Goal: Task Accomplishment & Management: Complete application form

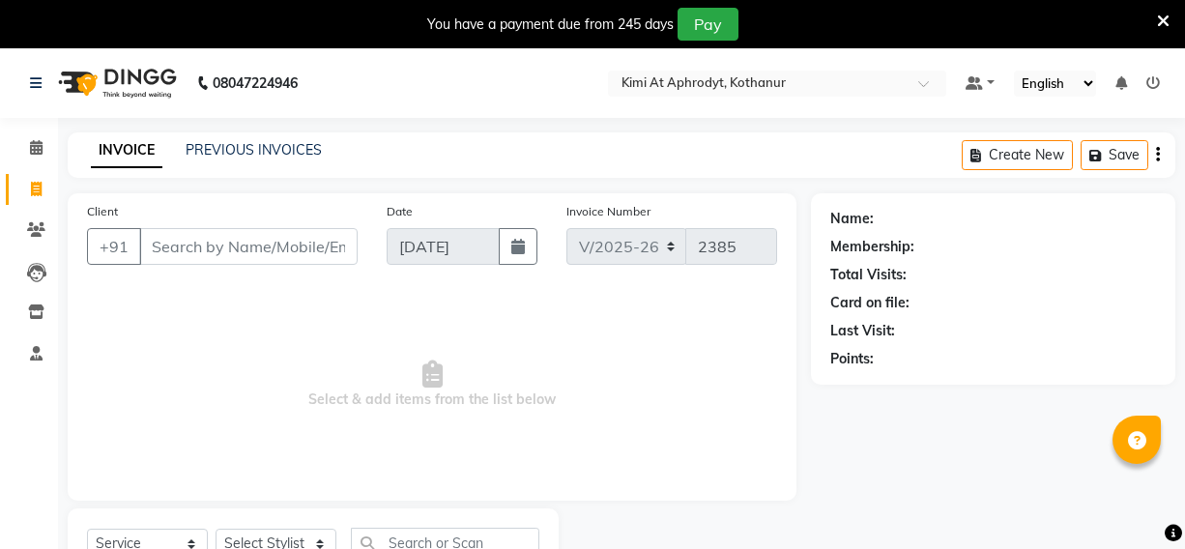
select select "7401"
select select "service"
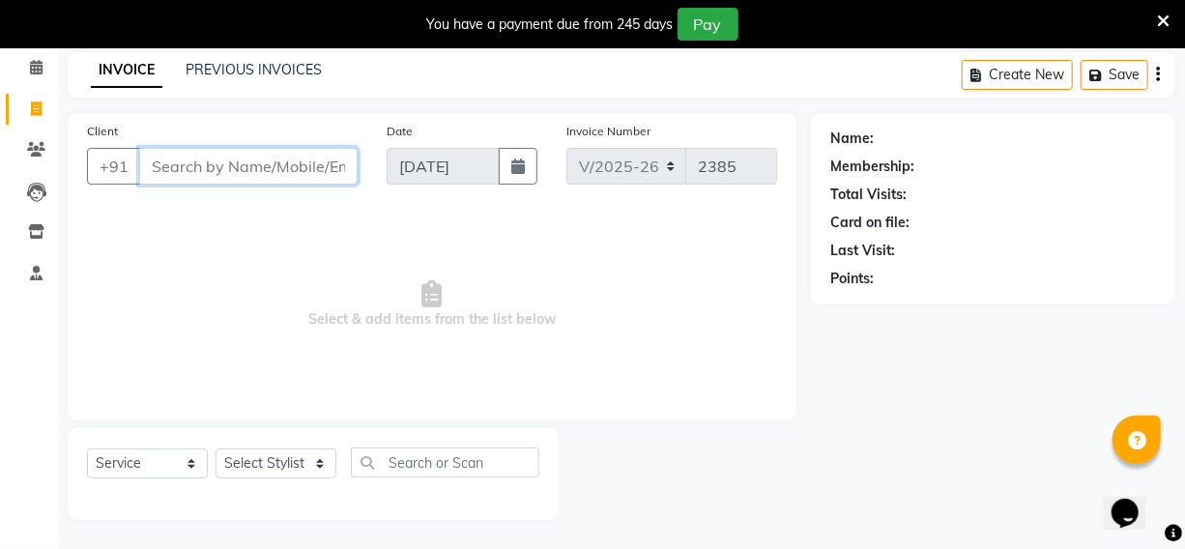
drag, startPoint x: 244, startPoint y: 160, endPoint x: 226, endPoint y: 184, distance: 29.8
click at [245, 162] on input "Client" at bounding box center [248, 166] width 218 height 37
click at [234, 160] on input "Client" at bounding box center [248, 166] width 218 height 37
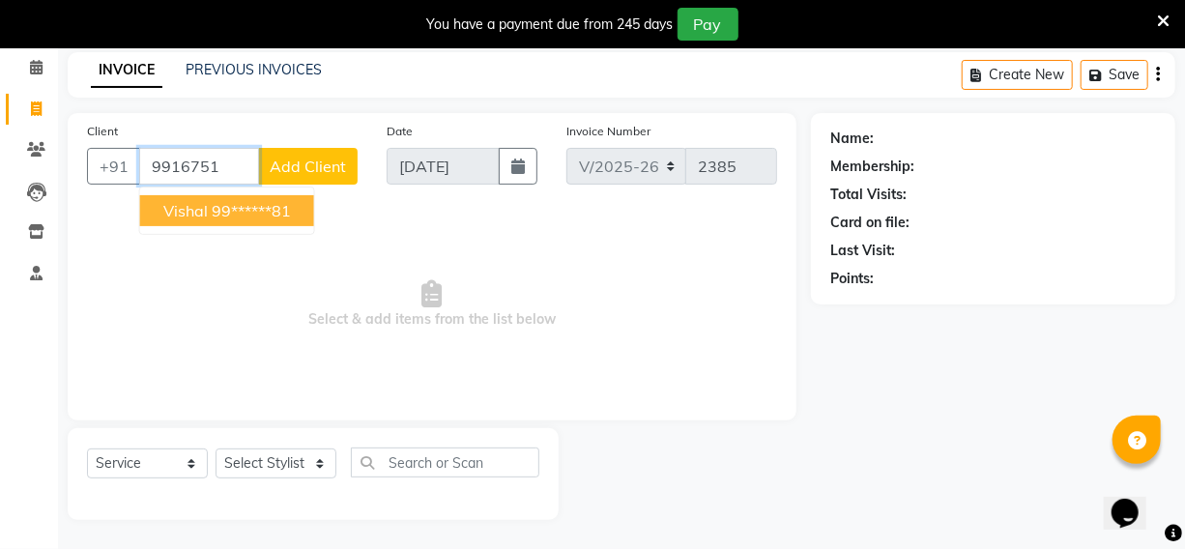
click at [212, 206] on ngb-highlight "99******81" at bounding box center [251, 210] width 79 height 19
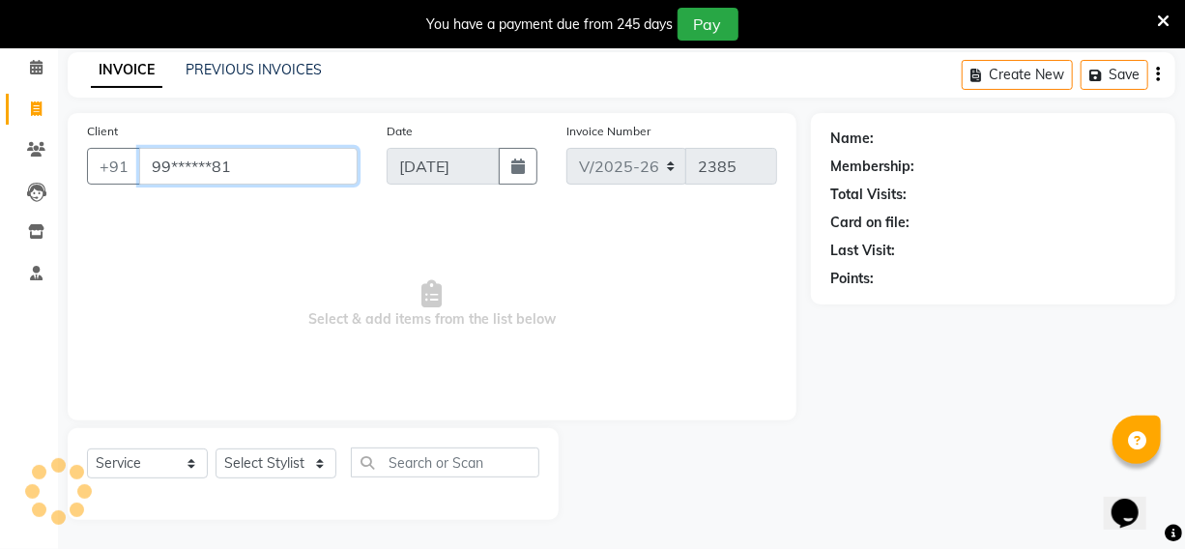
type input "99******81"
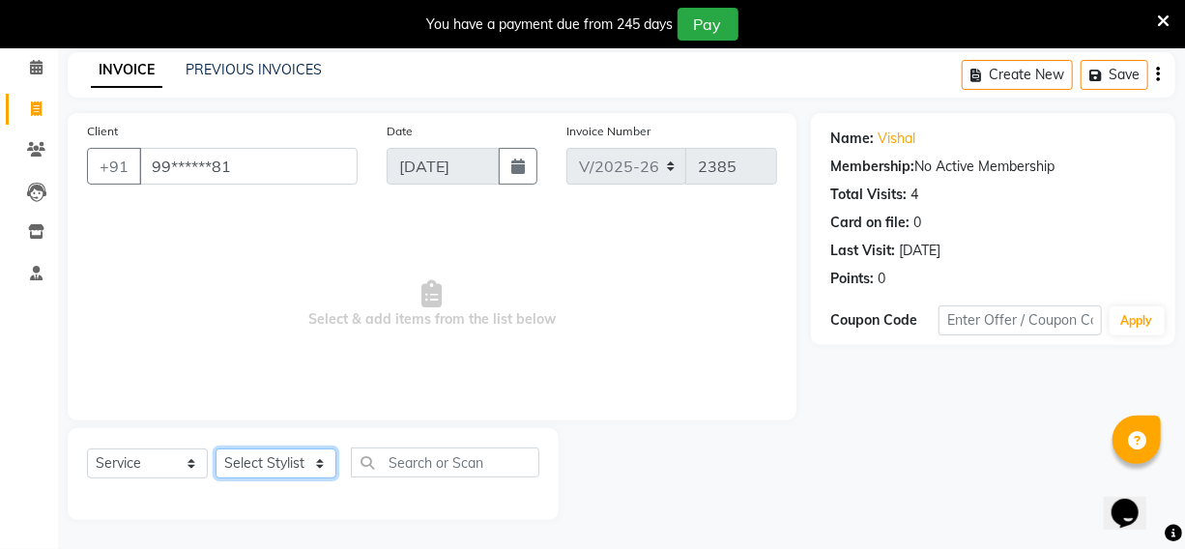
click at [275, 468] on select "Select Stylist [PERSON_NAME] Hriatpuii [PERSON_NAME] Kimi manager id [PERSON_NA…" at bounding box center [276, 464] width 121 height 30
select select "69729"
click at [216, 449] on select "Select Stylist [PERSON_NAME] Hriatpuii [PERSON_NAME] Kimi manager id [PERSON_NA…" at bounding box center [276, 464] width 121 height 30
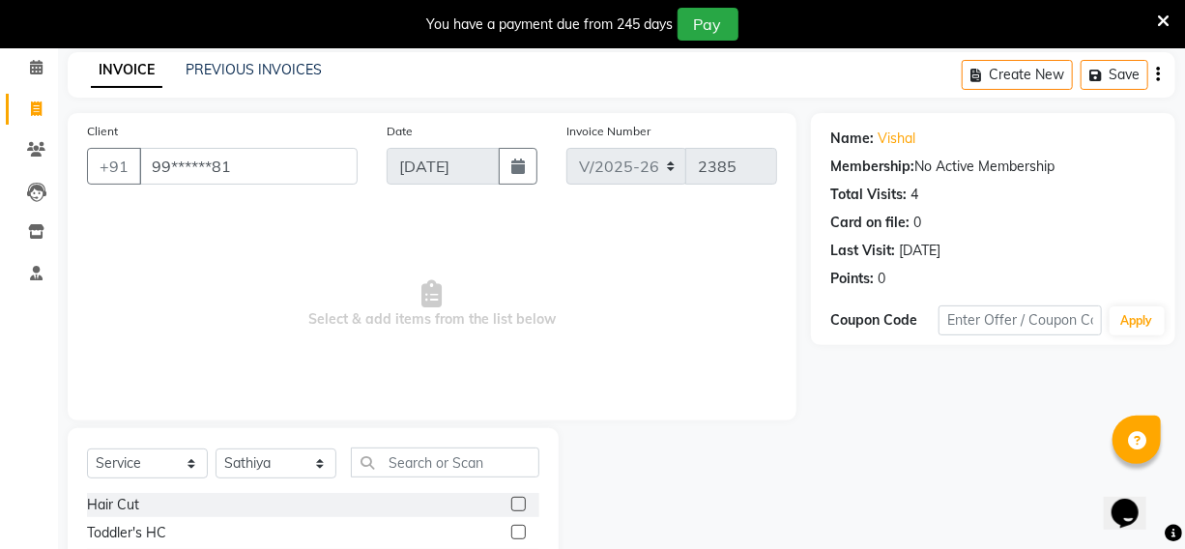
click at [511, 495] on div at bounding box center [525, 505] width 28 height 24
click at [511, 502] on label at bounding box center [518, 504] width 15 height 15
click at [511, 502] on input "checkbox" at bounding box center [517, 505] width 13 height 13
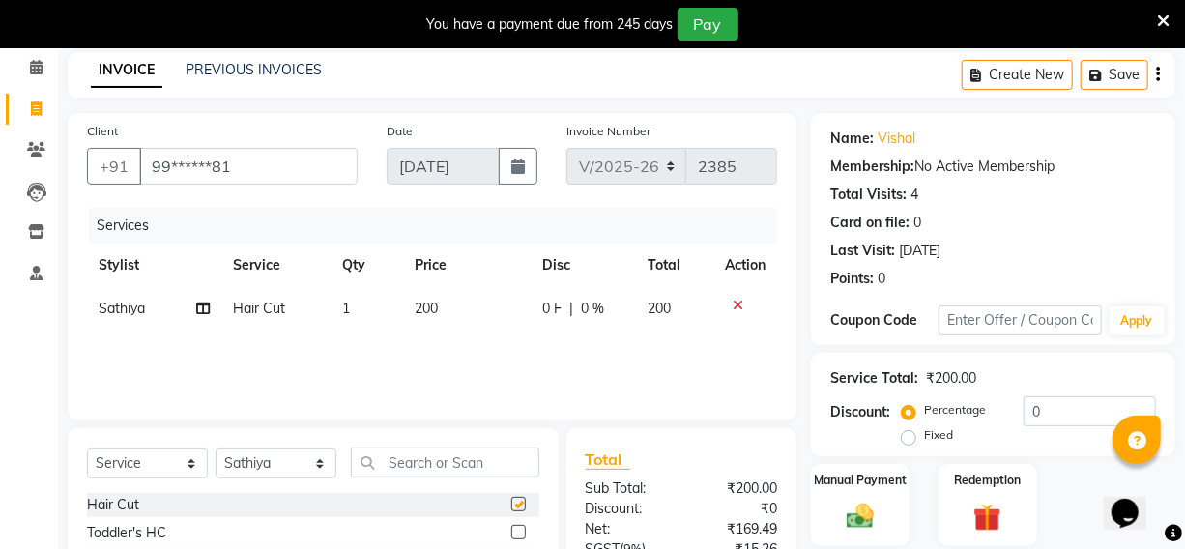
checkbox input "false"
click at [889, 505] on div "Manual Payment" at bounding box center [860, 505] width 102 height 86
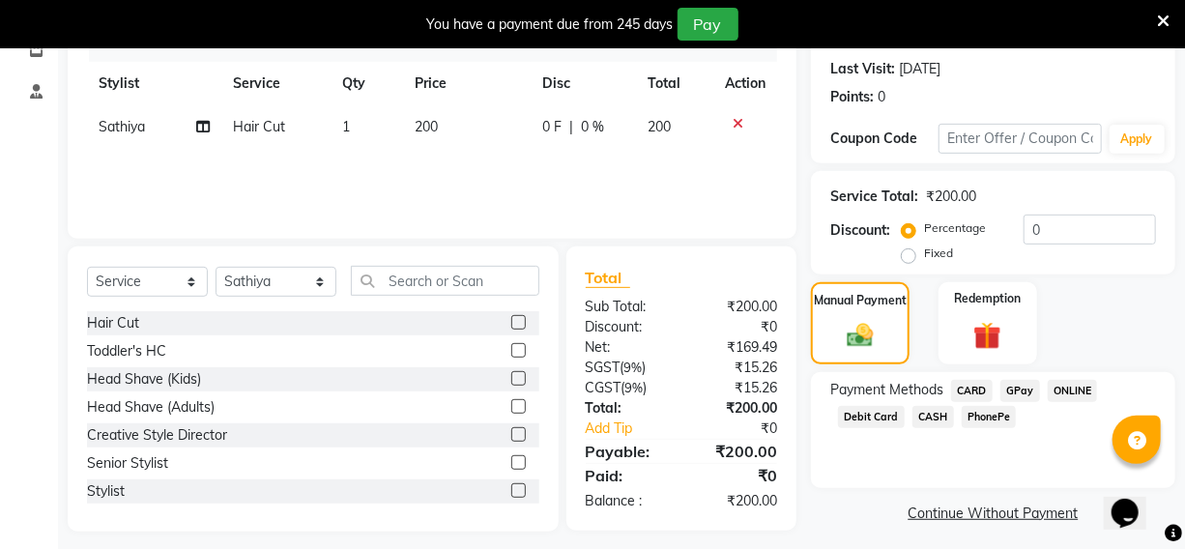
scroll to position [274, 0]
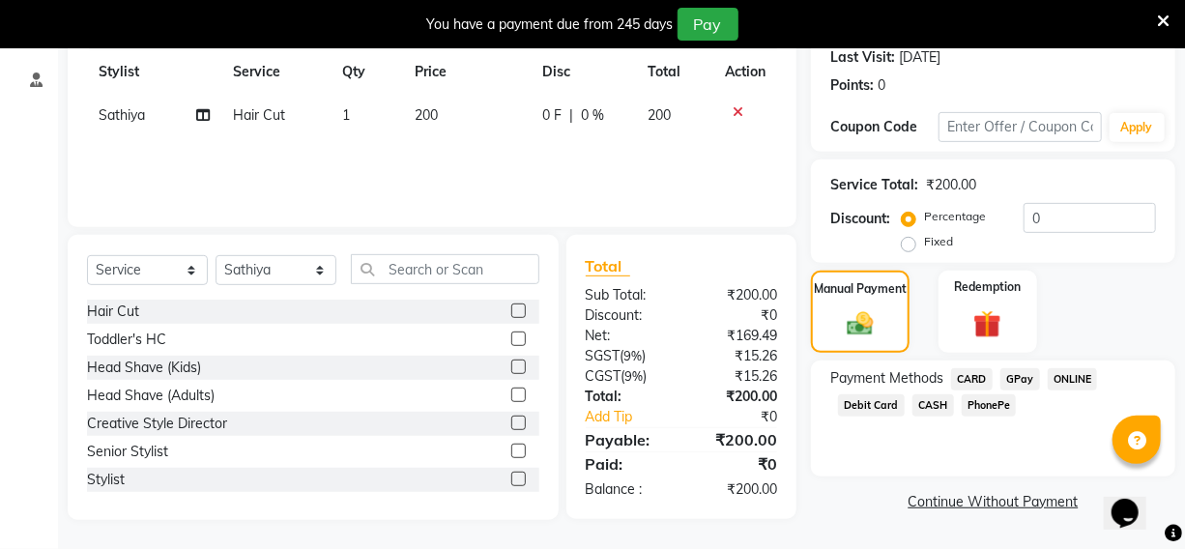
click at [984, 399] on span "PhonePe" at bounding box center [989, 405] width 55 height 22
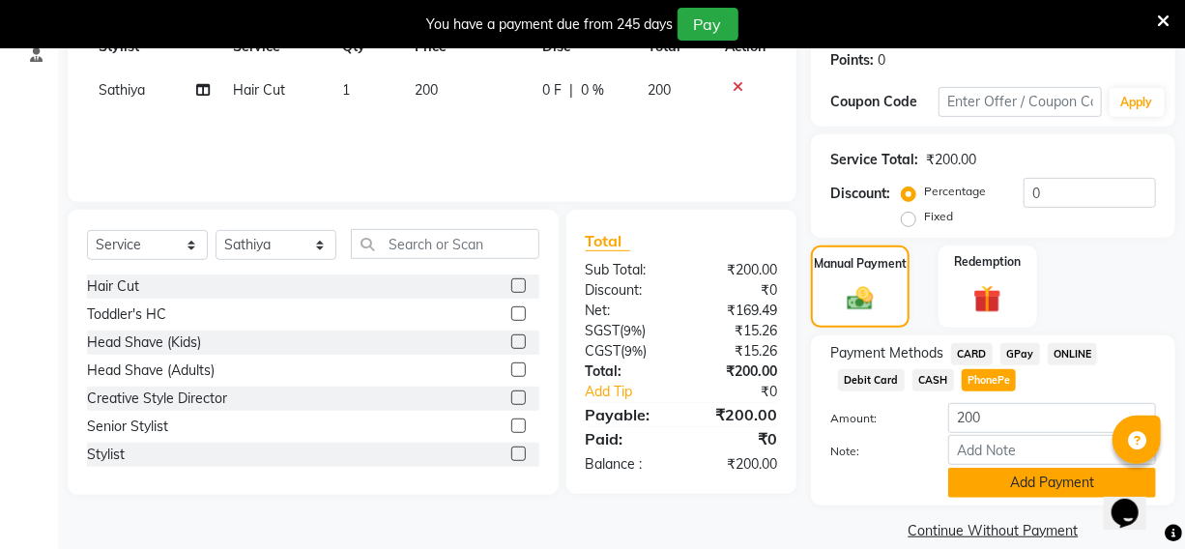
scroll to position [323, 0]
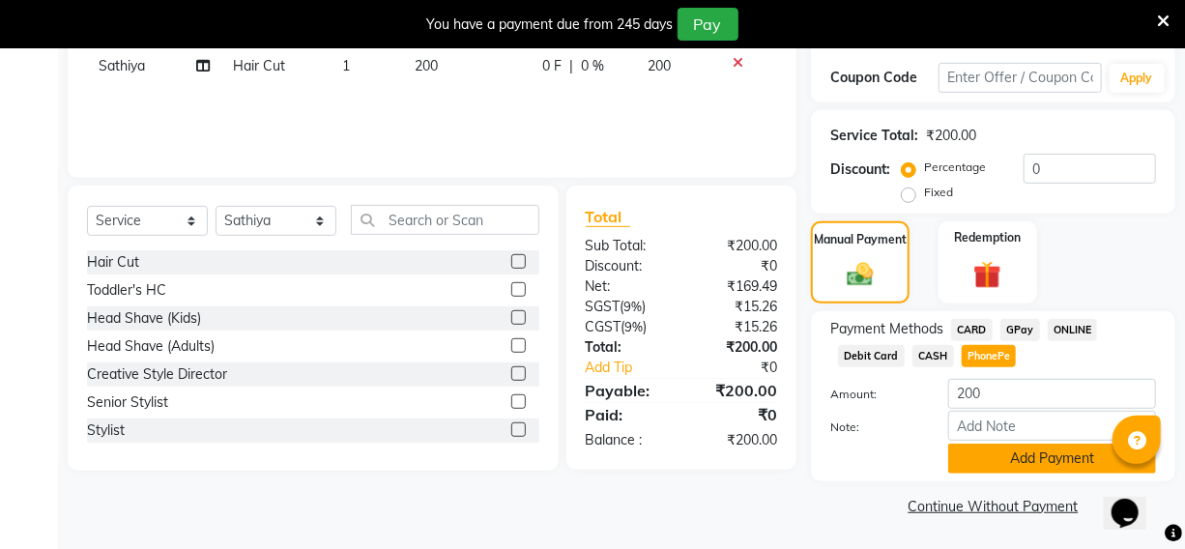
click at [985, 460] on button "Add Payment" at bounding box center [1052, 459] width 208 height 30
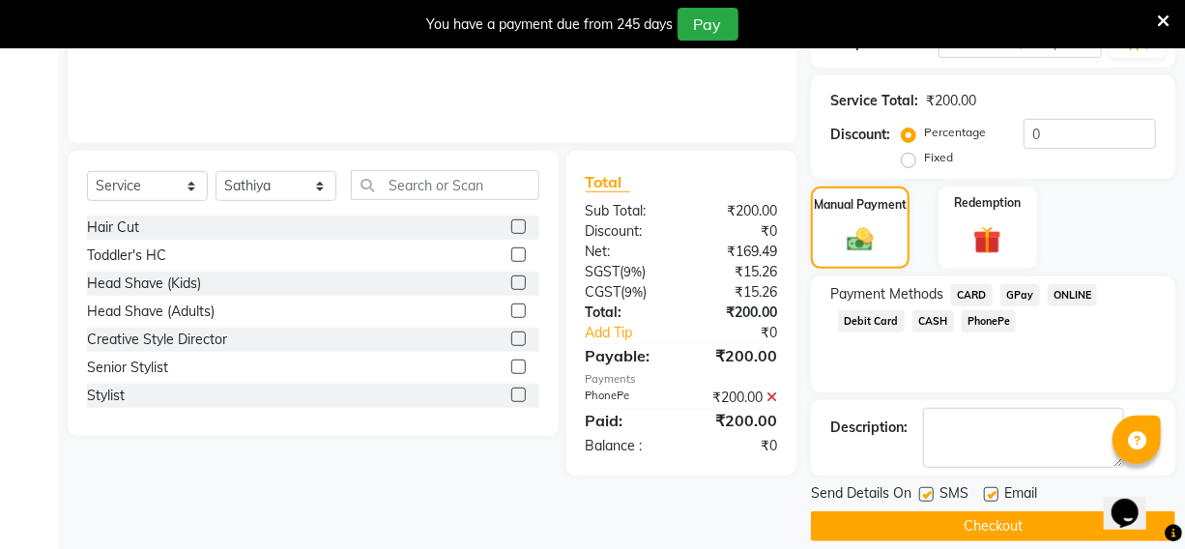
scroll to position [377, 0]
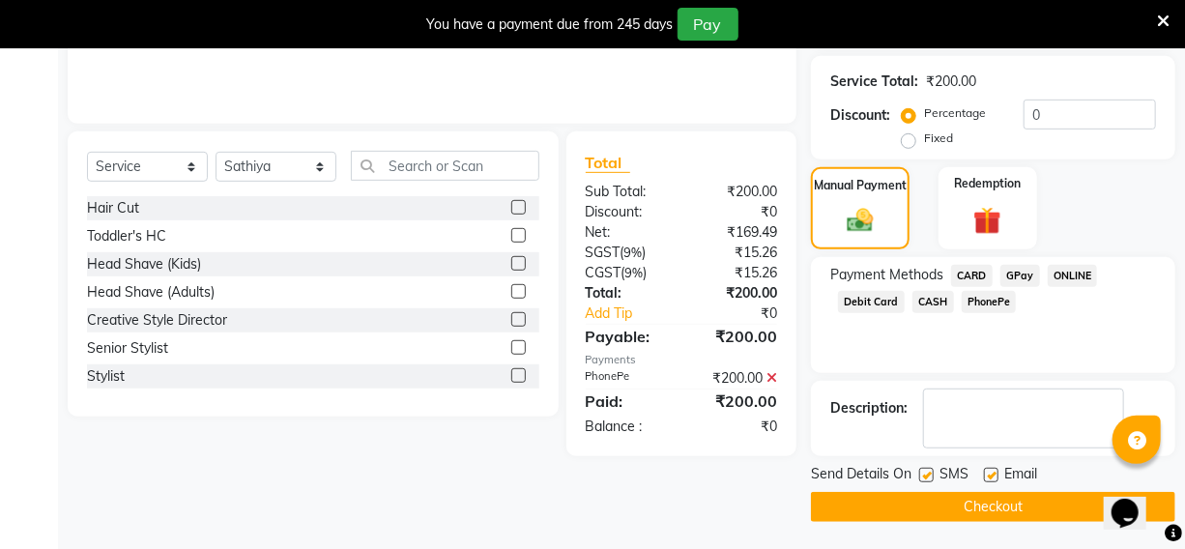
drag, startPoint x: 975, startPoint y: 502, endPoint x: 956, endPoint y: 539, distance: 42.4
click at [975, 517] on button "Checkout" at bounding box center [993, 507] width 364 height 30
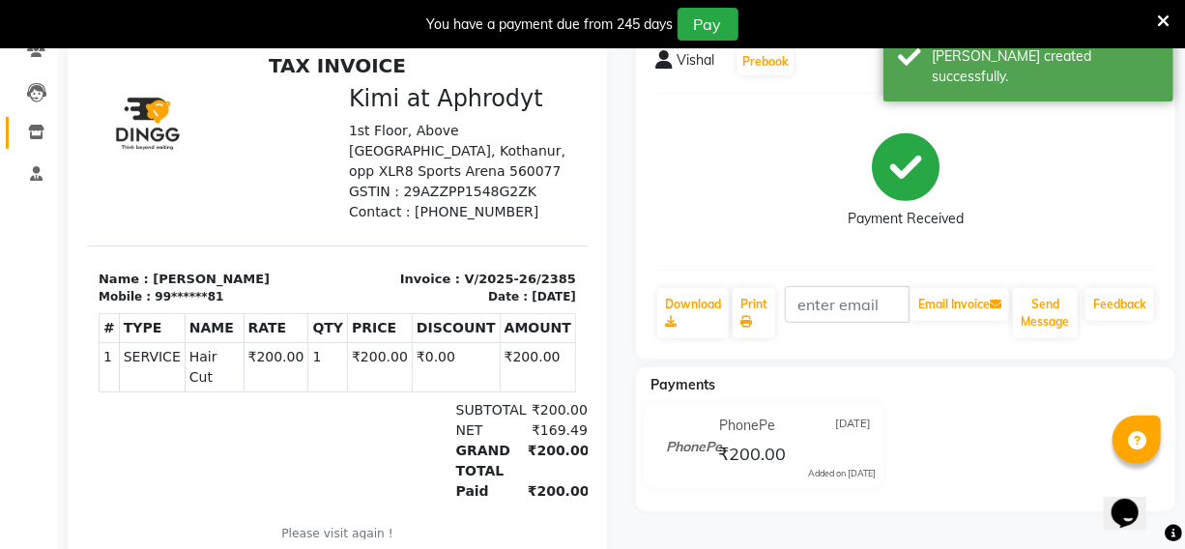
scroll to position [63, 0]
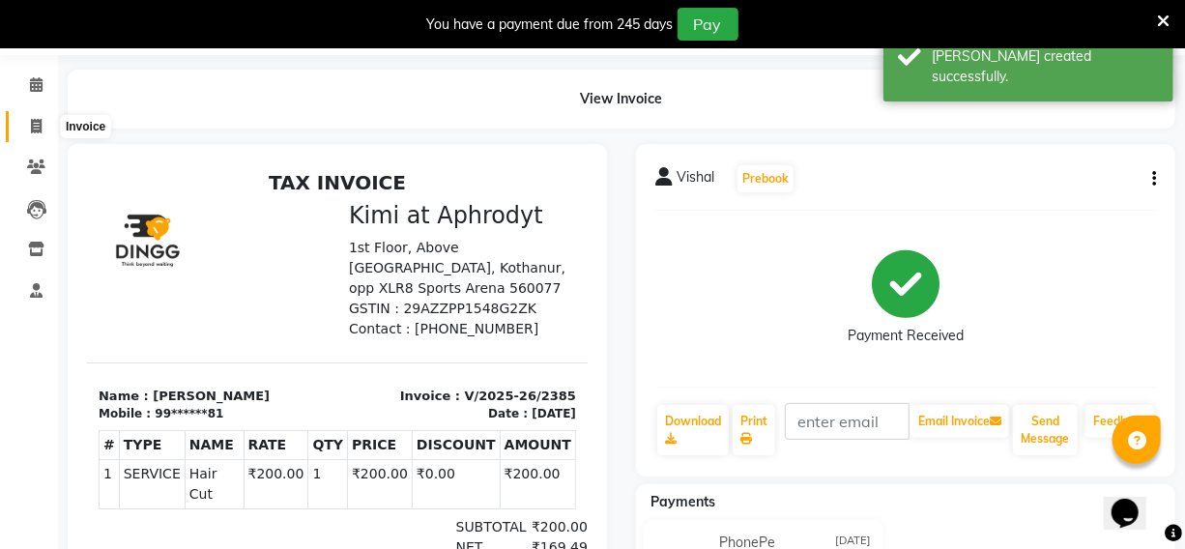
click at [27, 125] on span at bounding box center [36, 127] width 34 height 22
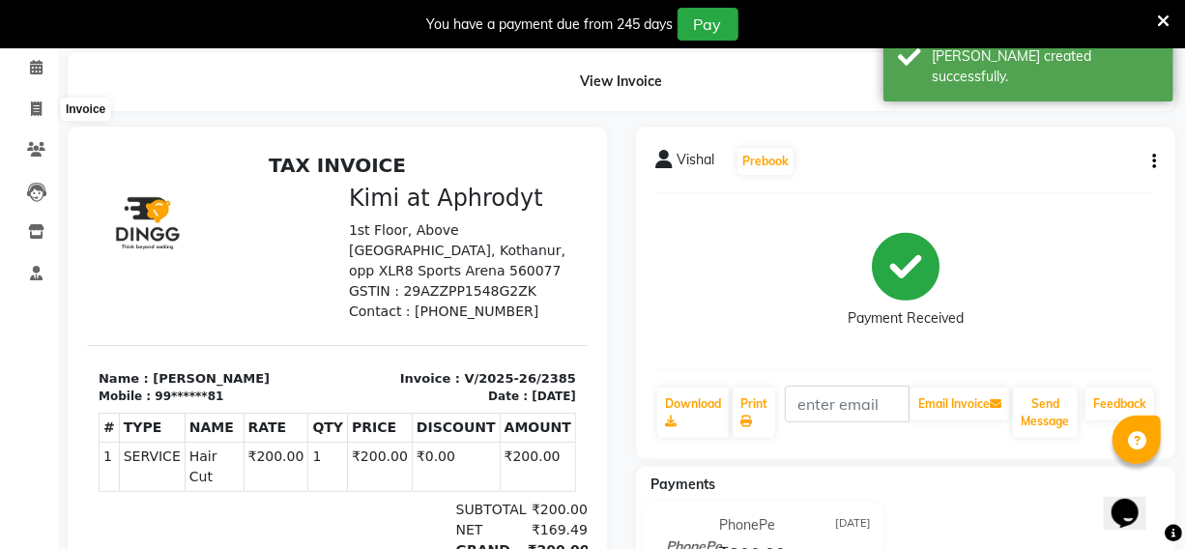
select select "7401"
select select "service"
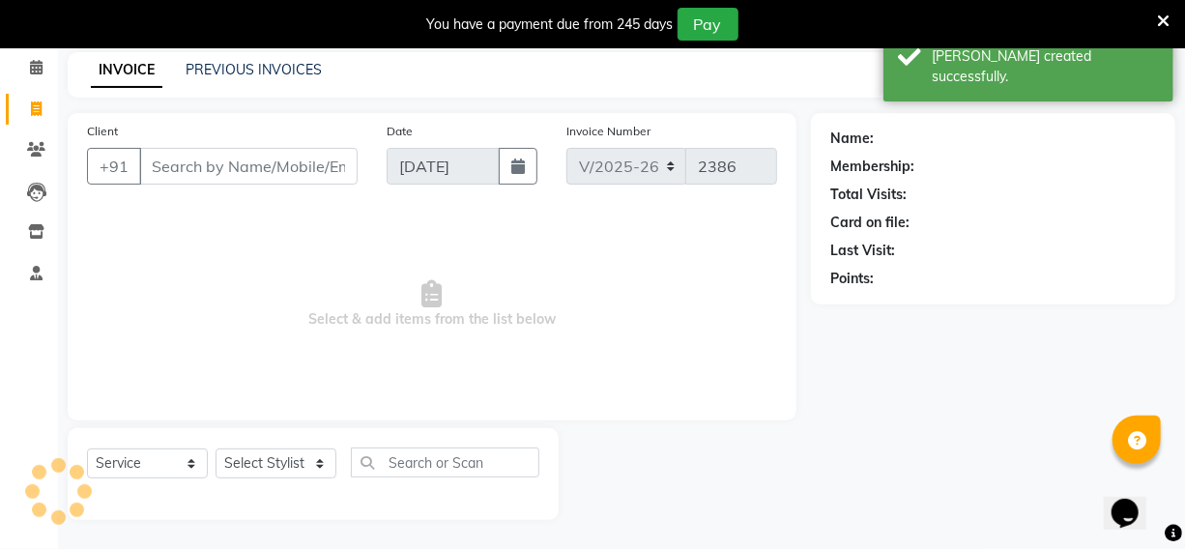
click at [169, 154] on input "Client" at bounding box center [248, 166] width 218 height 37
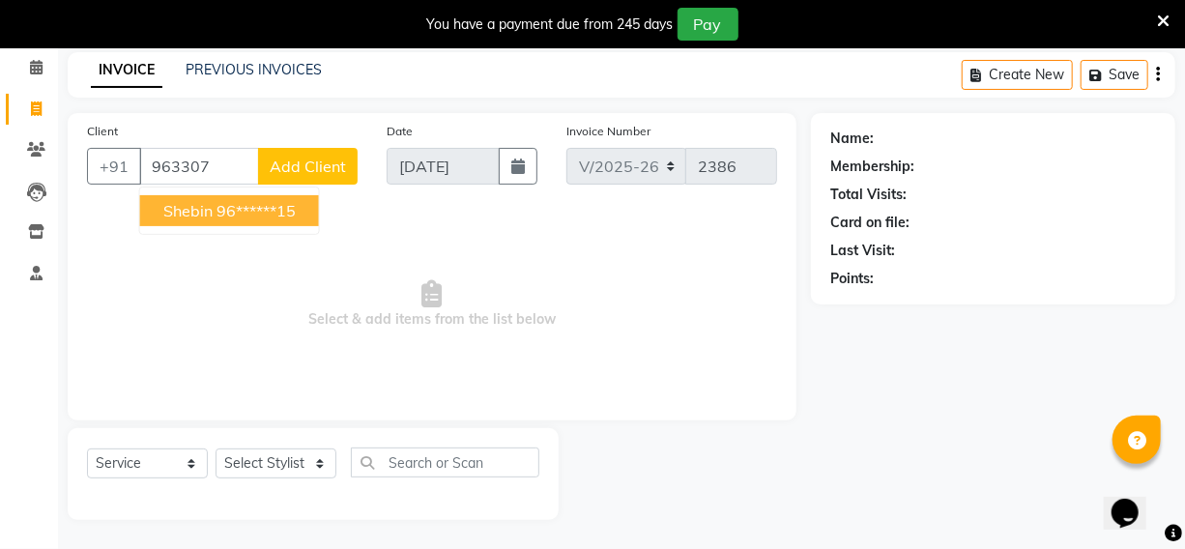
click at [237, 203] on ngb-highlight "96******15" at bounding box center [256, 210] width 79 height 19
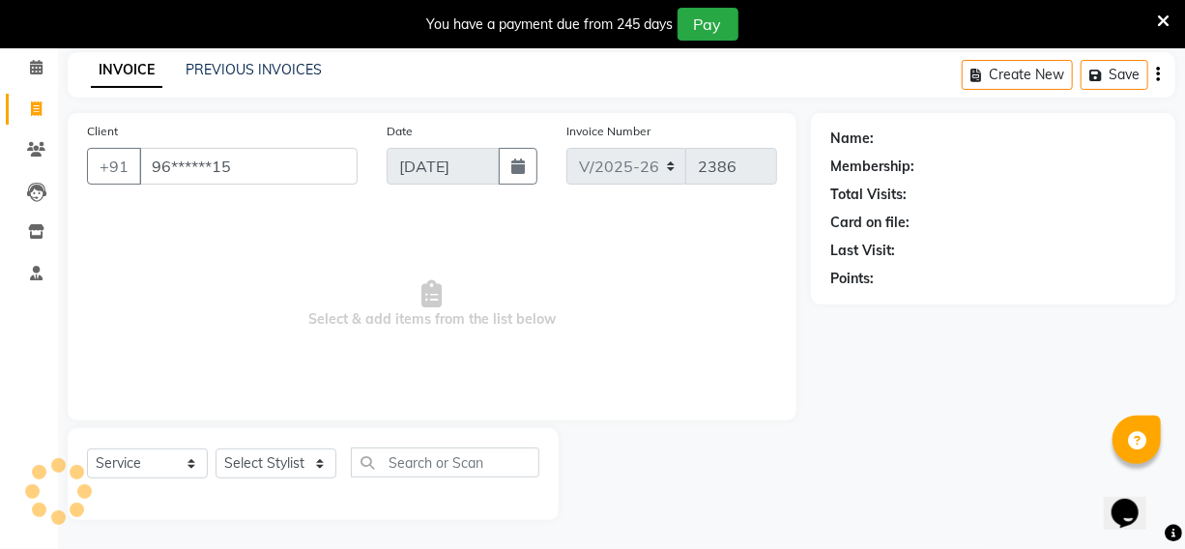
type input "96******15"
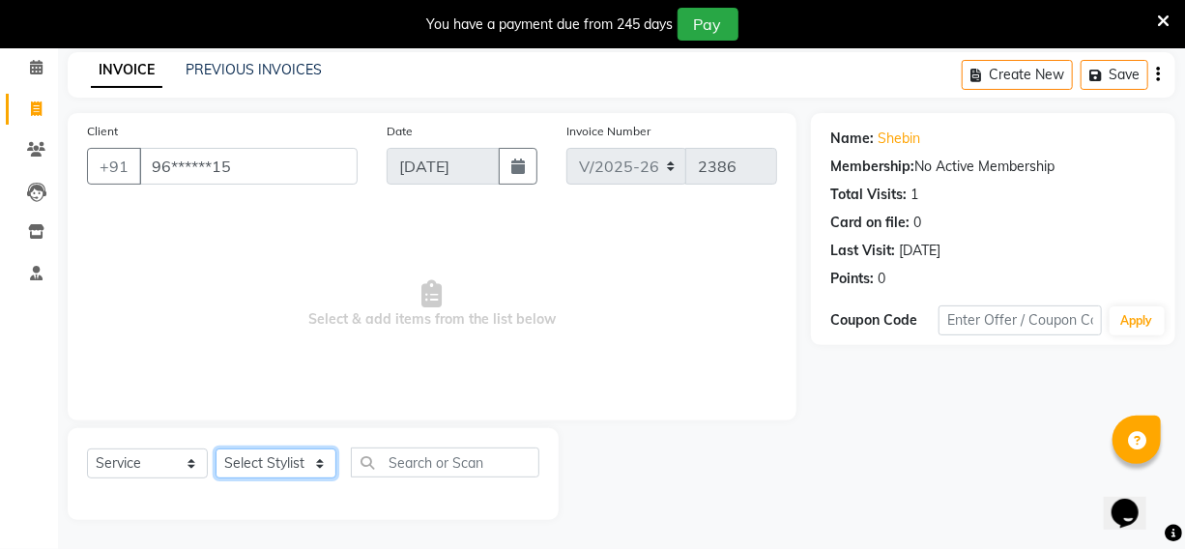
click at [241, 471] on select "Select Stylist [PERSON_NAME] Hriatpuii [PERSON_NAME] Kimi manager id [PERSON_NA…" at bounding box center [276, 464] width 121 height 30
select select "69727"
click at [216, 449] on select "Select Stylist [PERSON_NAME] Hriatpuii [PERSON_NAME] Kimi manager id [PERSON_NA…" at bounding box center [276, 464] width 121 height 30
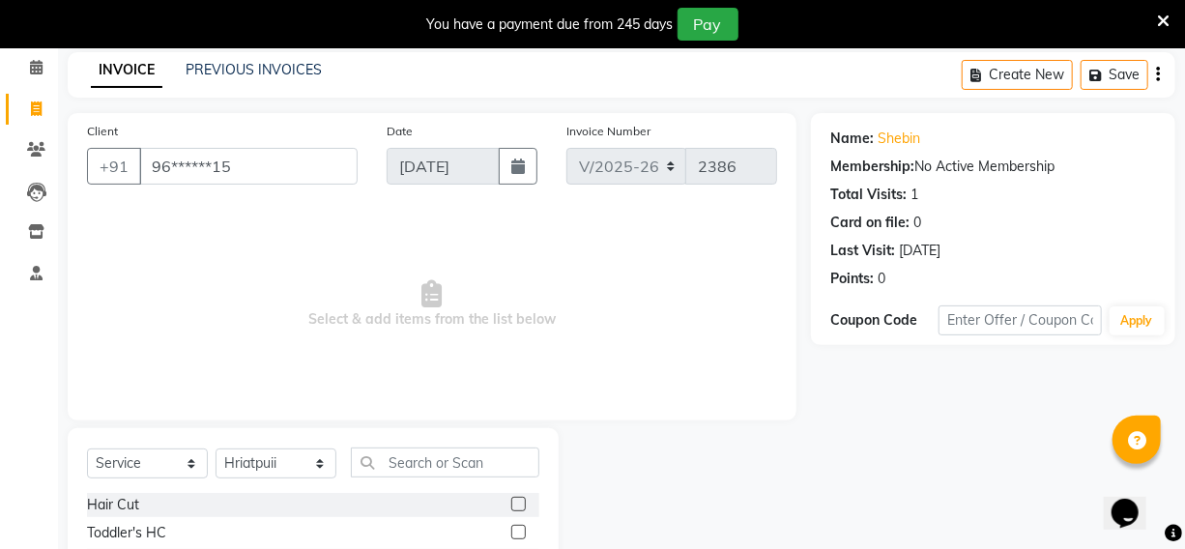
click at [511, 503] on label at bounding box center [518, 504] width 15 height 15
click at [511, 503] on input "checkbox" at bounding box center [517, 505] width 13 height 13
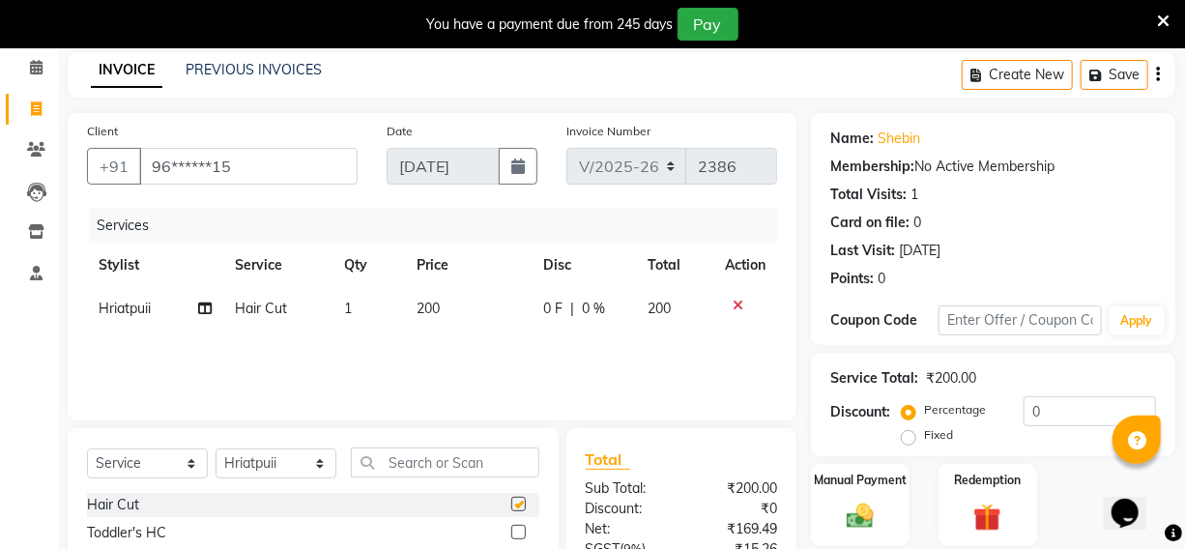
checkbox input "false"
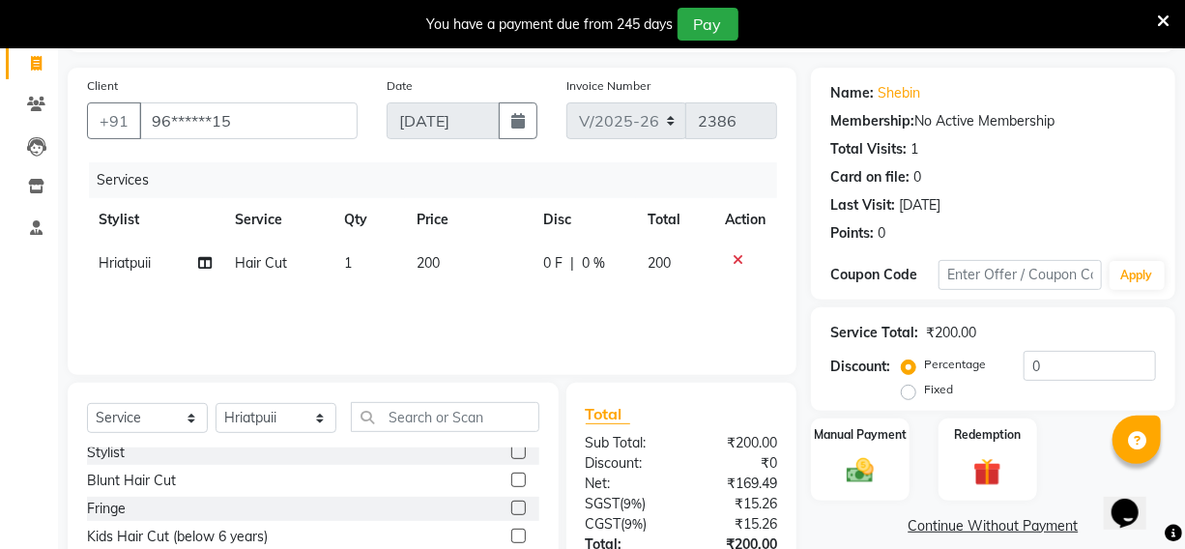
scroll to position [168, 0]
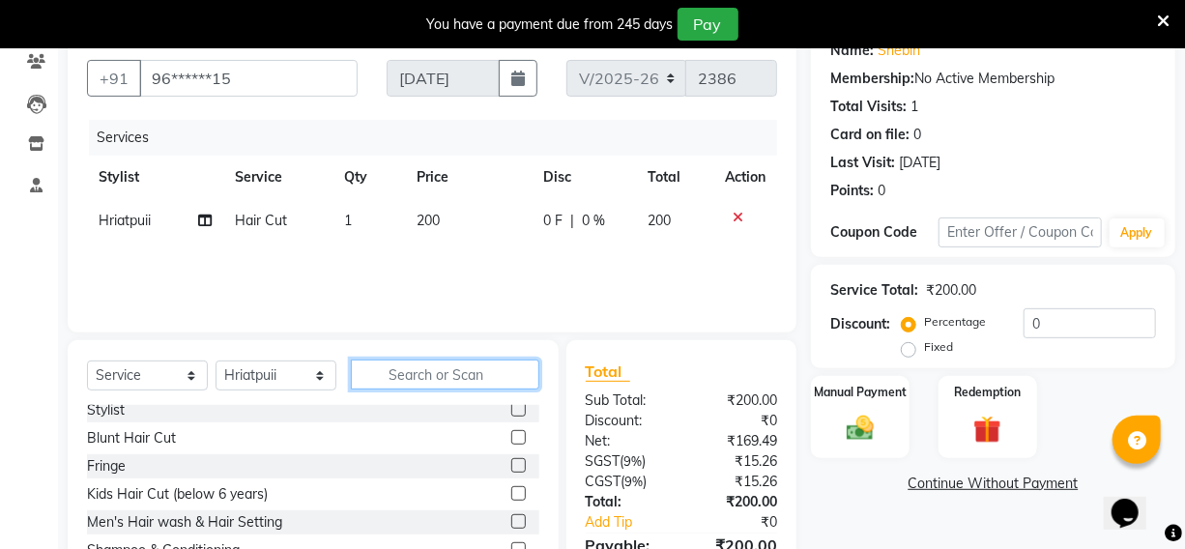
click at [403, 372] on input "text" at bounding box center [445, 375] width 189 height 30
click at [137, 221] on span "Hriatpuii" at bounding box center [125, 220] width 52 height 17
select select "69727"
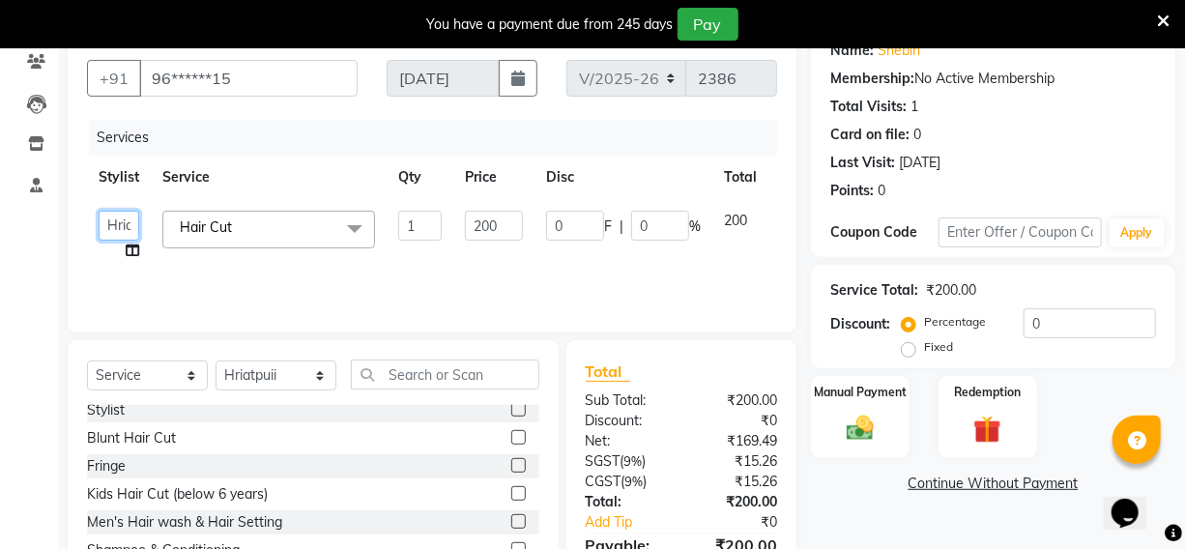
click at [116, 230] on select "[PERSON_NAME] Hriatpuii [PERSON_NAME] Kimi manager id [PERSON_NAME] [PERSON_NAM…" at bounding box center [119, 226] width 41 height 30
select select "85520"
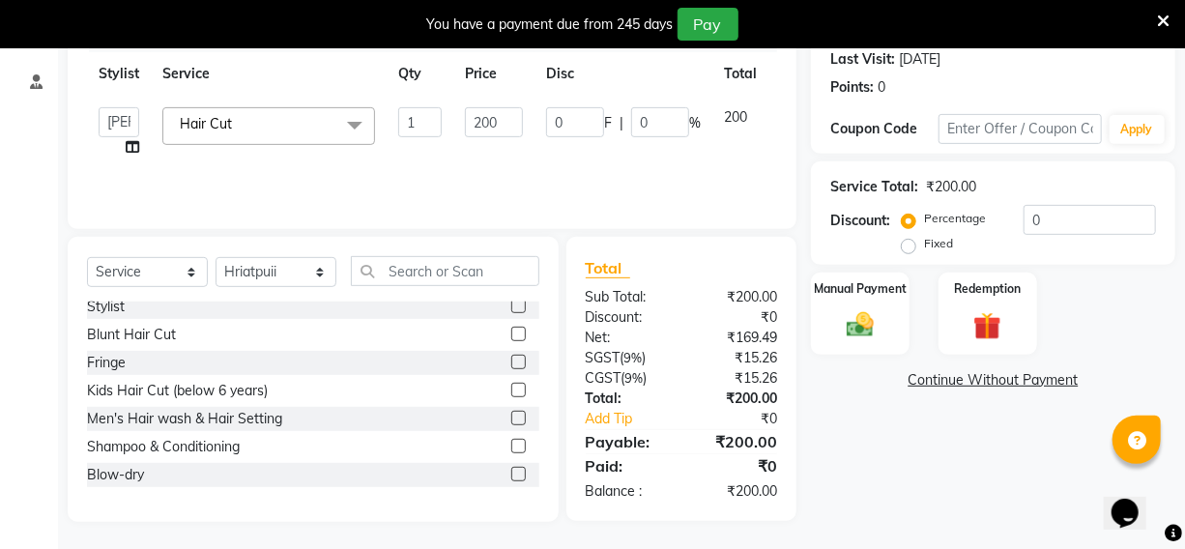
scroll to position [274, 0]
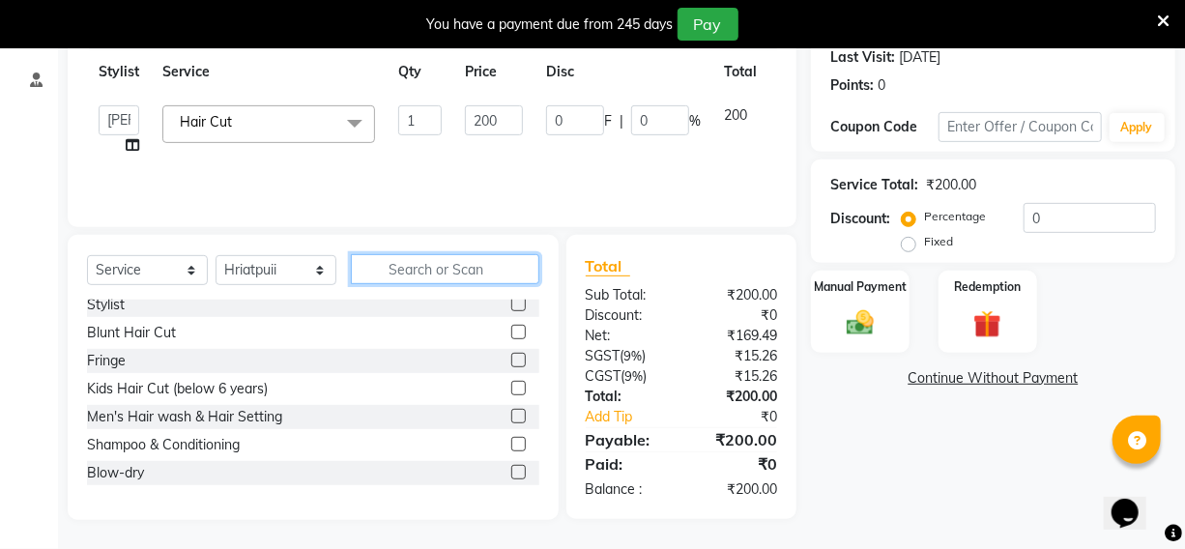
click at [421, 267] on input "text" at bounding box center [445, 269] width 189 height 30
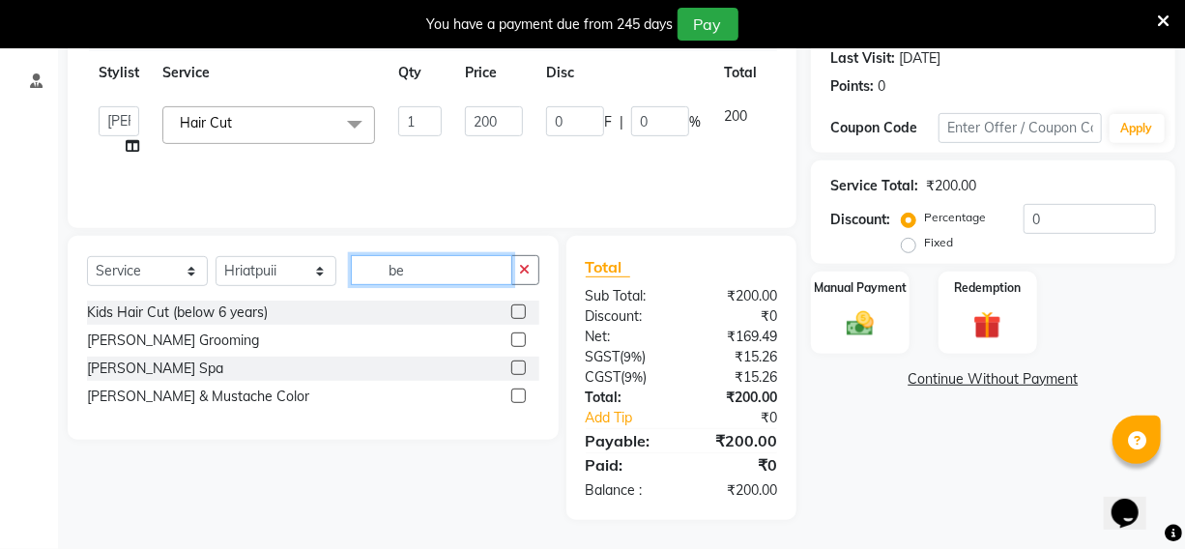
scroll to position [273, 0]
type input "bear"
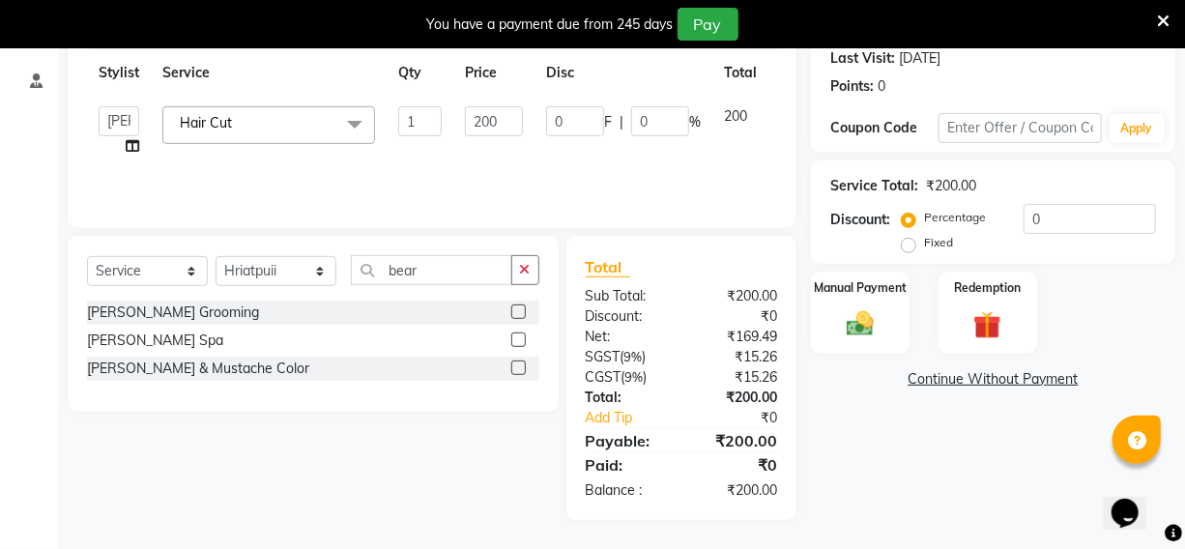
click at [520, 307] on label at bounding box center [518, 312] width 15 height 15
click at [520, 307] on input "checkbox" at bounding box center [517, 312] width 13 height 13
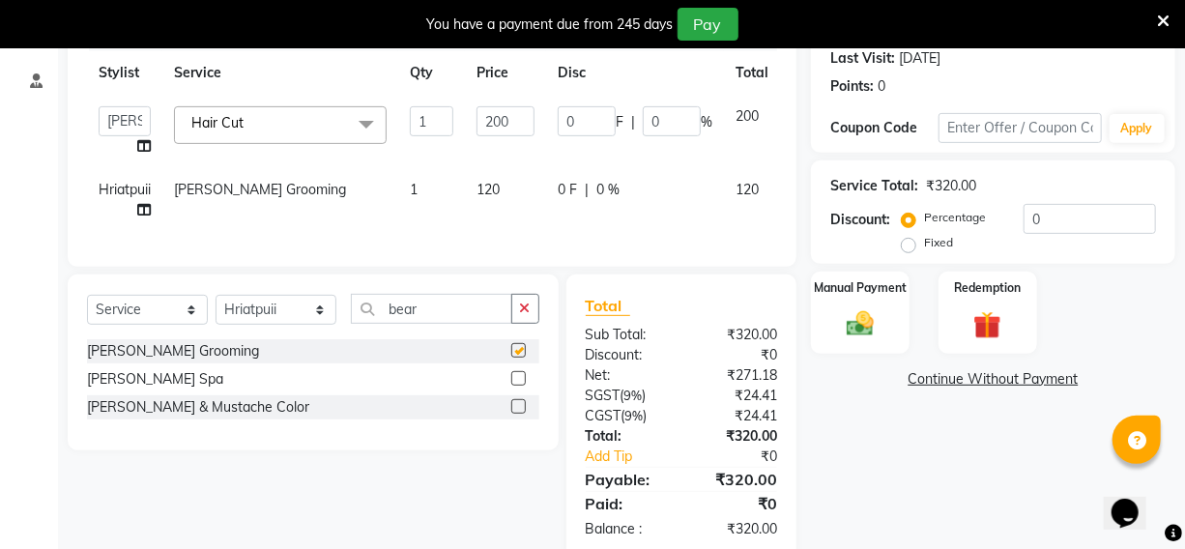
checkbox input "false"
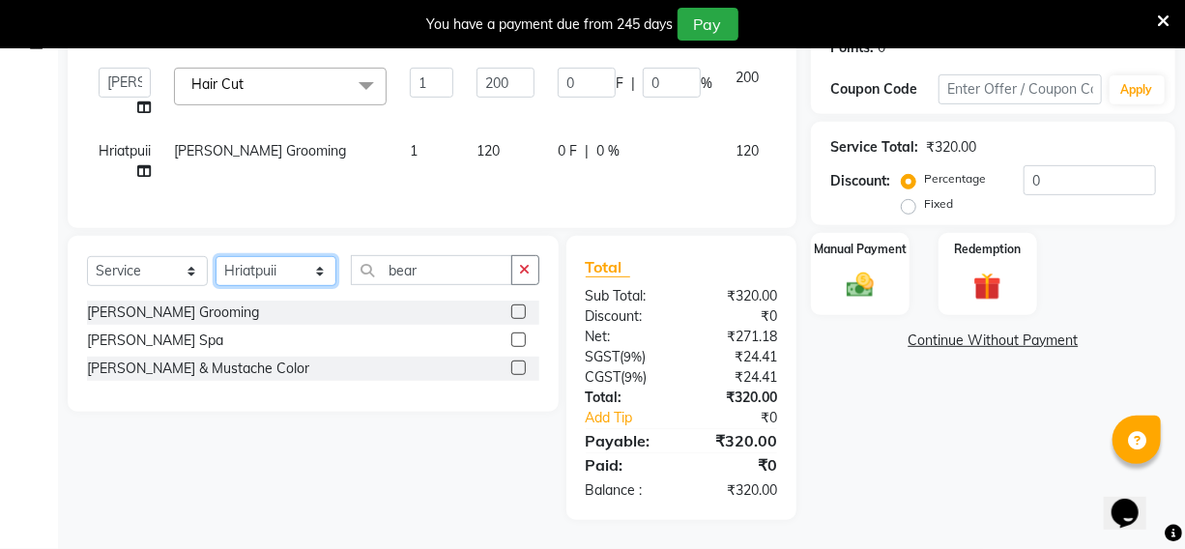
click at [264, 271] on select "Select Stylist [PERSON_NAME] Hriatpuii [PERSON_NAME] Kimi manager id [PERSON_NA…" at bounding box center [276, 271] width 121 height 30
select select "69728"
click at [216, 256] on select "Select Stylist [PERSON_NAME] Hriatpuii [PERSON_NAME] Kimi manager id [PERSON_NA…" at bounding box center [276, 271] width 121 height 30
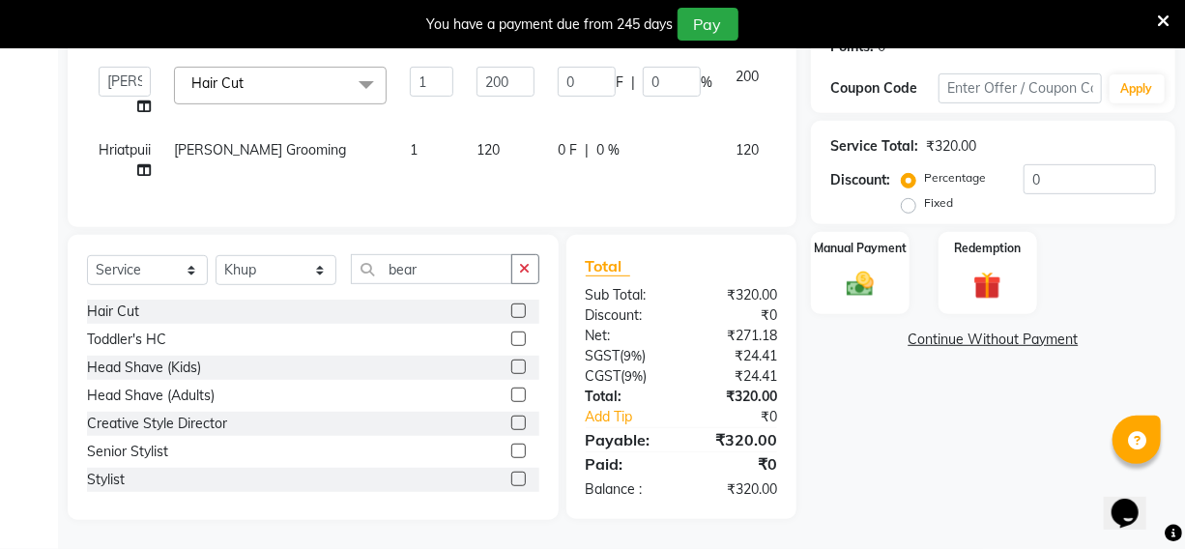
click at [511, 308] on div at bounding box center [517, 314] width 13 height 20
click at [511, 310] on label at bounding box center [518, 311] width 15 height 15
click at [511, 310] on input "checkbox" at bounding box center [517, 311] width 13 height 13
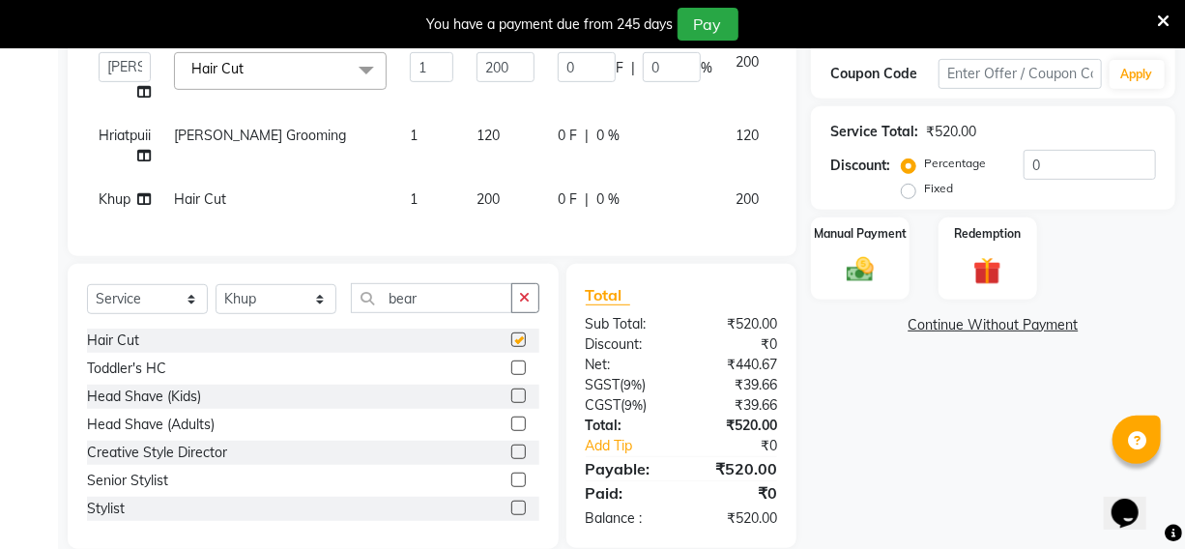
checkbox input "false"
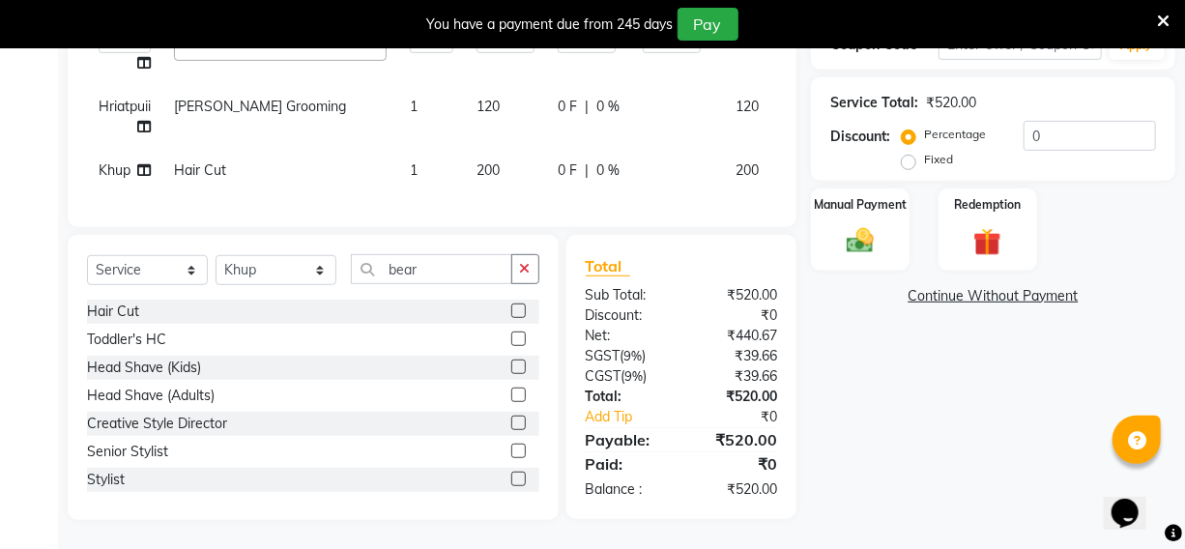
drag, startPoint x: 829, startPoint y: 226, endPoint x: 822, endPoint y: 260, distance: 34.7
click at [826, 228] on div "Manual Payment" at bounding box center [860, 230] width 99 height 82
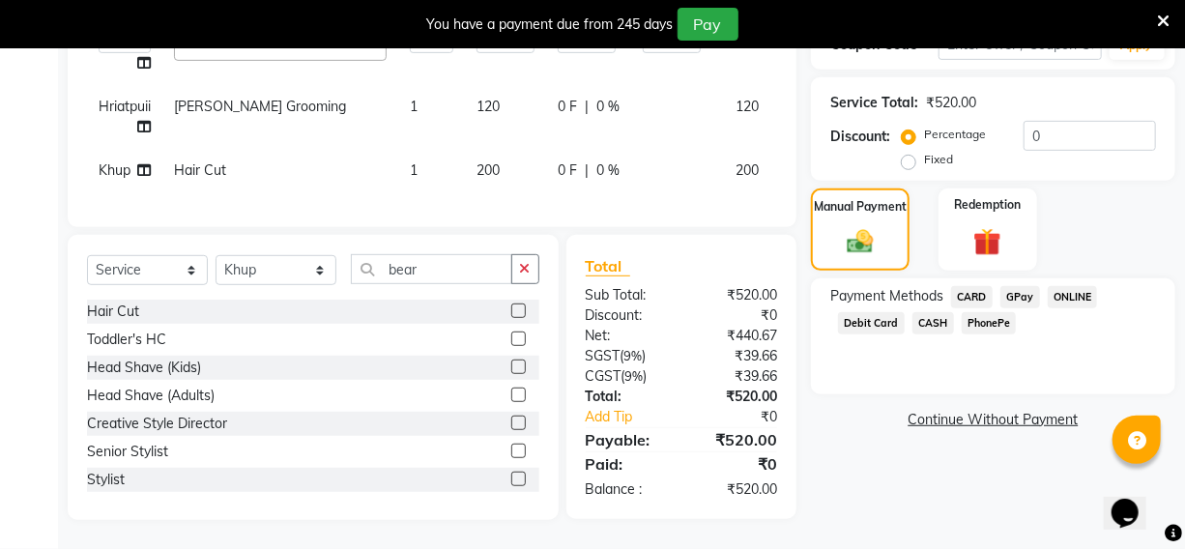
drag, startPoint x: 980, startPoint y: 306, endPoint x: 967, endPoint y: 306, distance: 13.5
click at [978, 312] on span "PhonePe" at bounding box center [989, 323] width 55 height 22
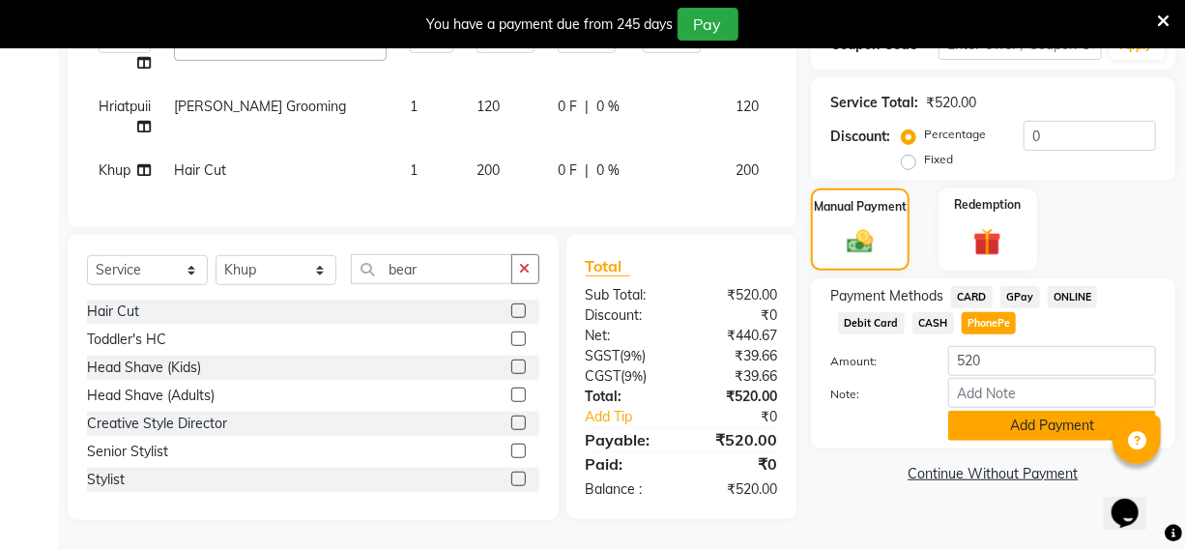
click at [958, 411] on button "Add Payment" at bounding box center [1052, 426] width 208 height 30
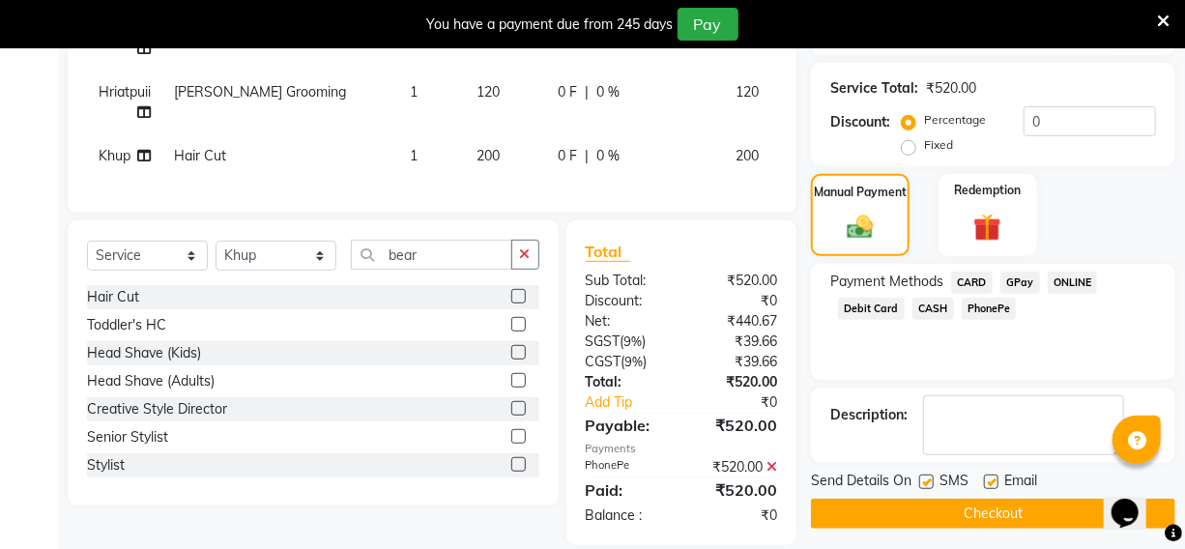
scroll to position [410, 0]
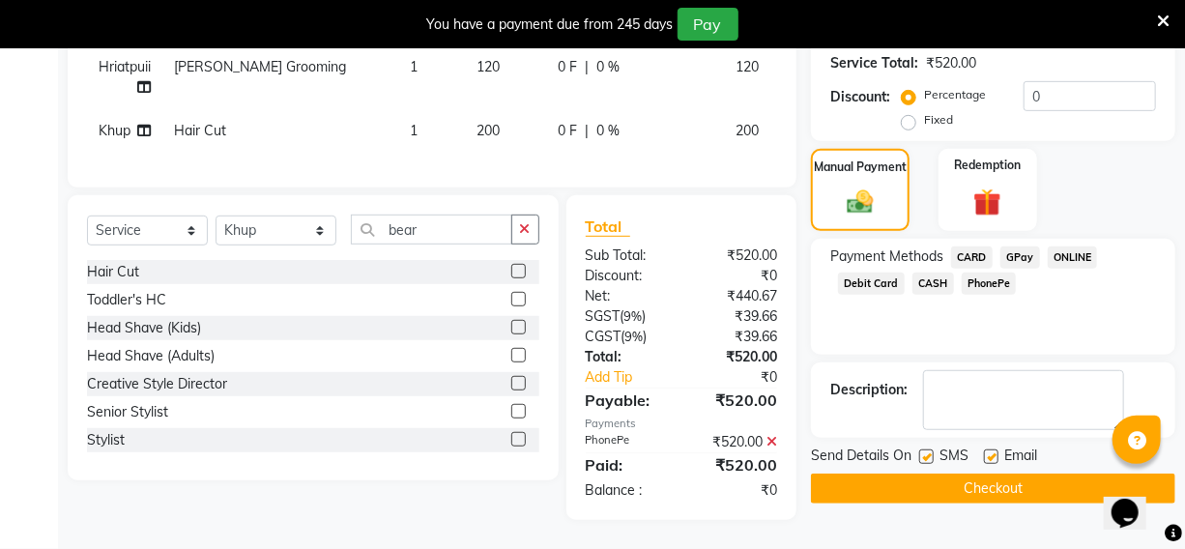
click at [927, 450] on label at bounding box center [926, 457] width 15 height 15
click at [927, 451] on input "checkbox" at bounding box center [925, 457] width 13 height 13
checkbox input "false"
drag, startPoint x: 988, startPoint y: 440, endPoint x: 981, endPoint y: 450, distance: 11.8
click at [984, 450] on label at bounding box center [991, 457] width 15 height 15
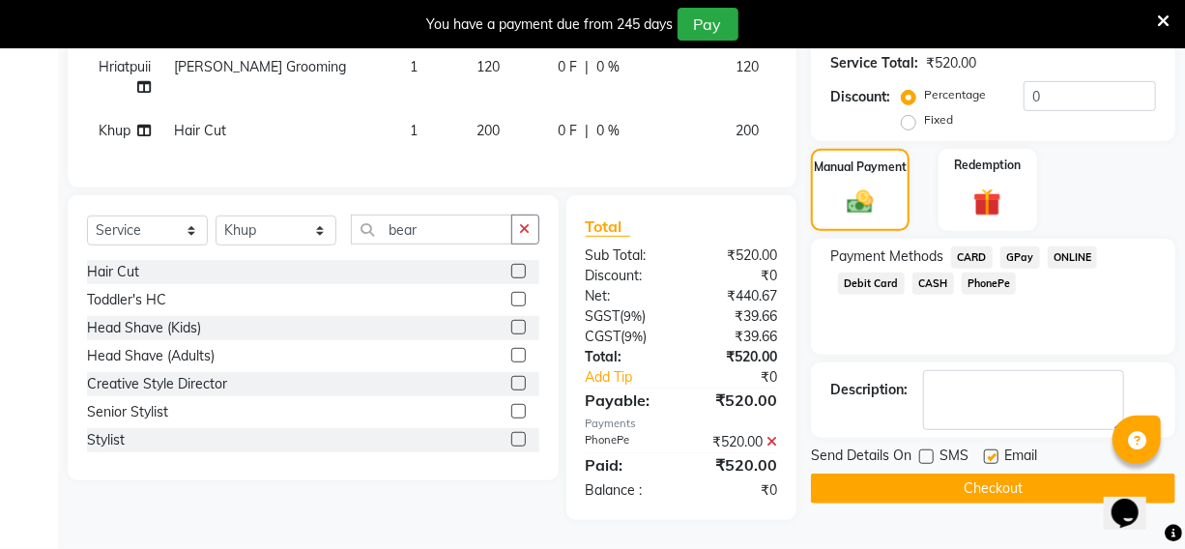
click at [984, 451] on input "checkbox" at bounding box center [990, 457] width 13 height 13
checkbox input "false"
click at [980, 474] on button "Checkout" at bounding box center [993, 489] width 364 height 30
